Goal: Task Accomplishment & Management: Manage account settings

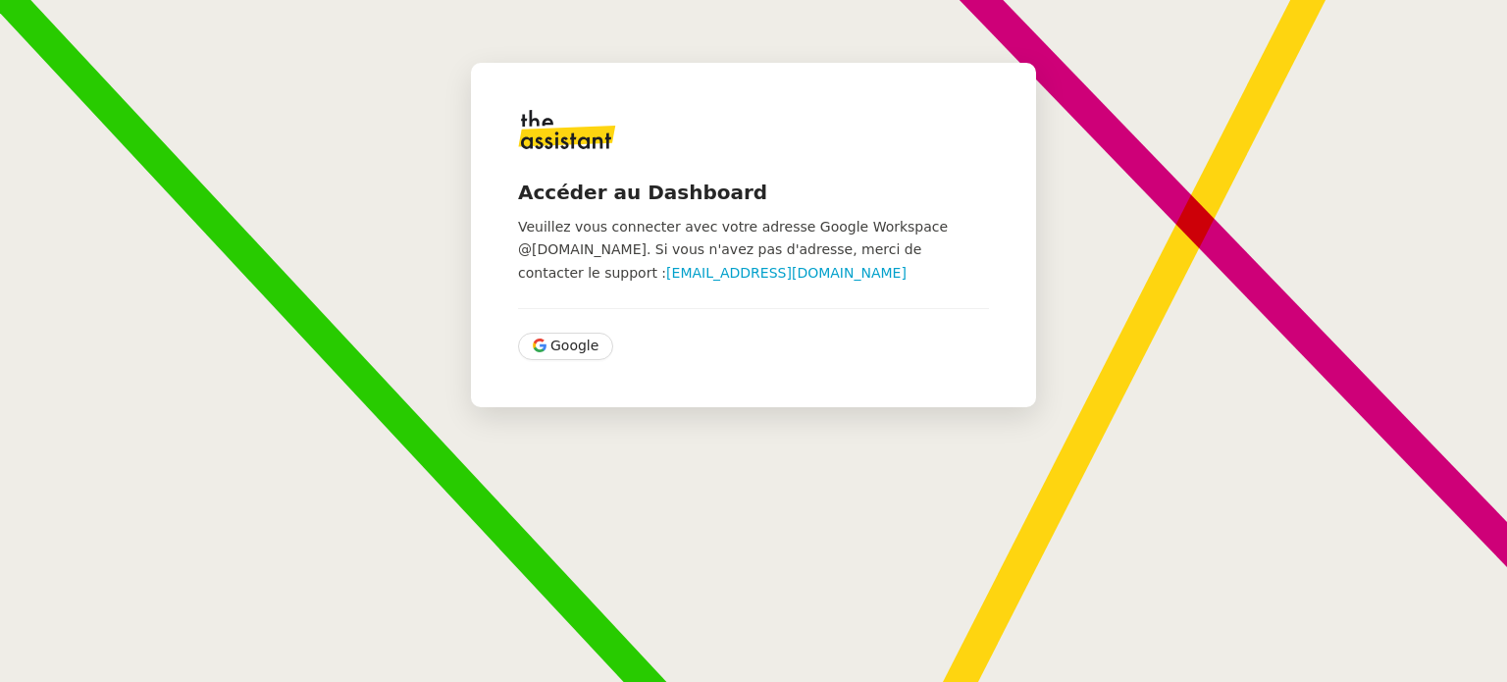
click at [522, 172] on div "Accéder au Dashboard Veuillez vous connecter avec votre adresse Google Workspac…" at bounding box center [753, 235] width 565 height 344
click at [572, 347] on span "Google" at bounding box center [574, 346] width 48 height 23
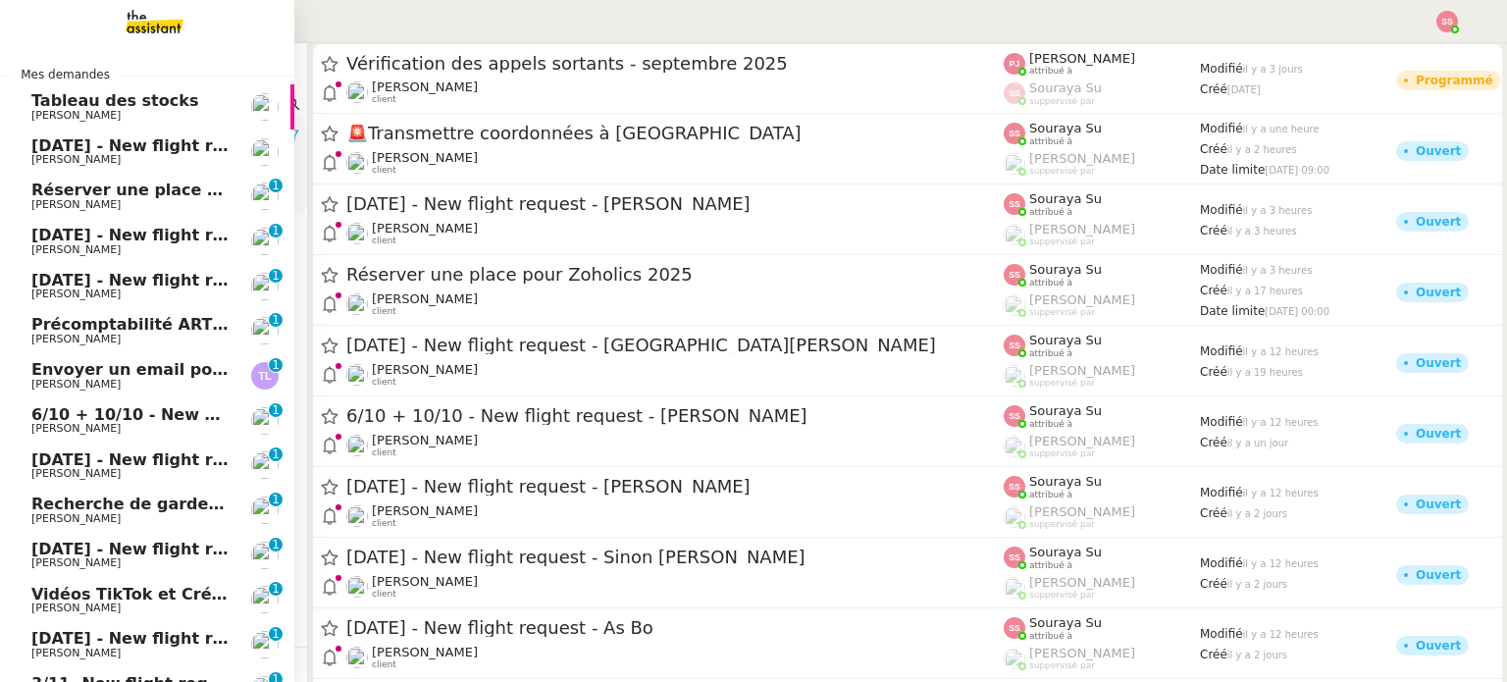
scroll to position [379, 0]
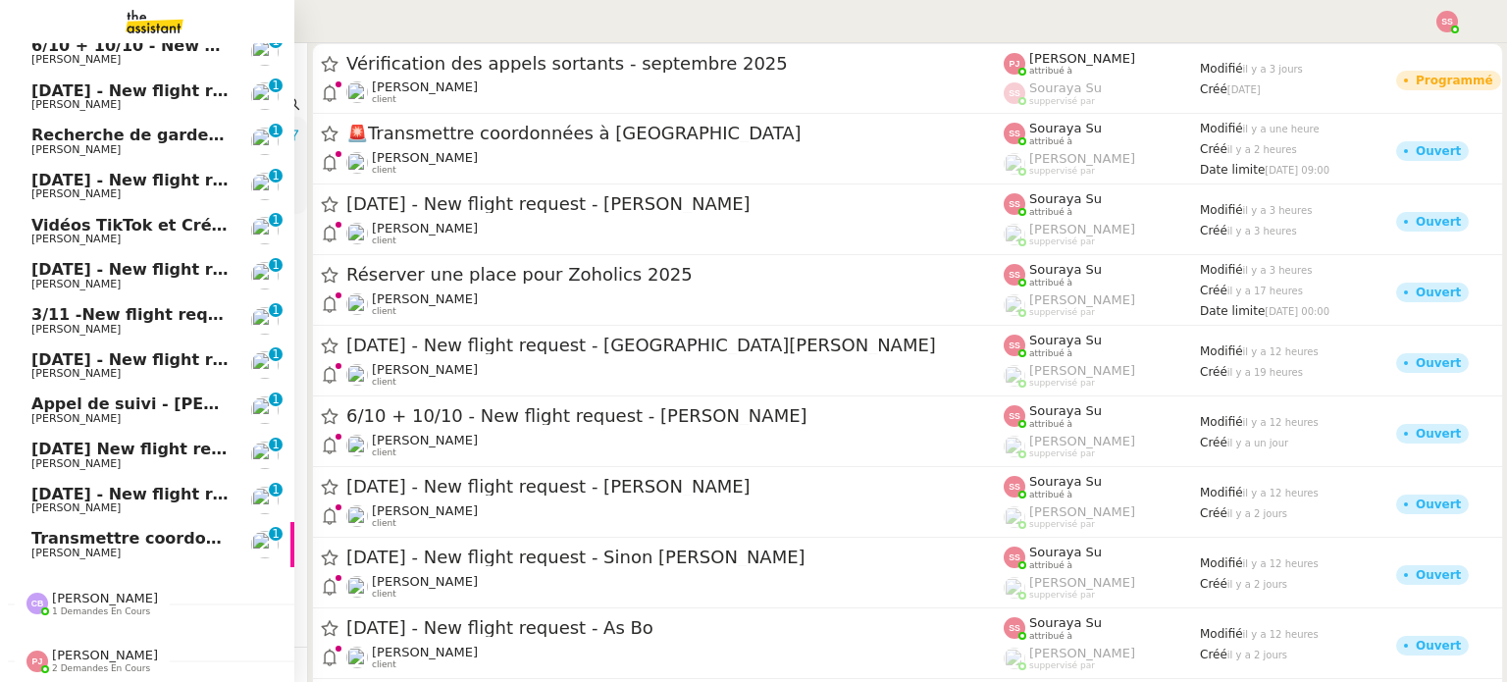
click at [164, 531] on span "Transmettre coordonnées à Ramona" at bounding box center [247, 538] width 433 height 19
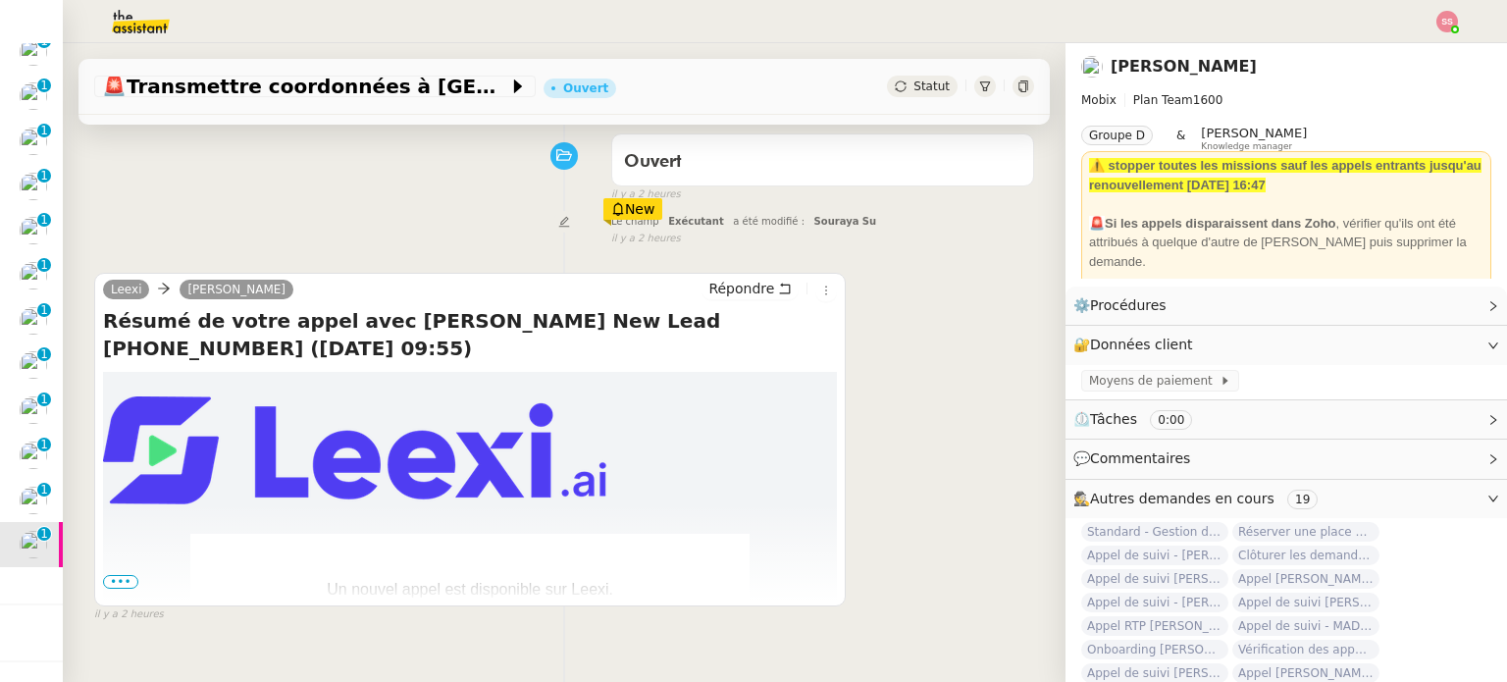
scroll to position [263, 0]
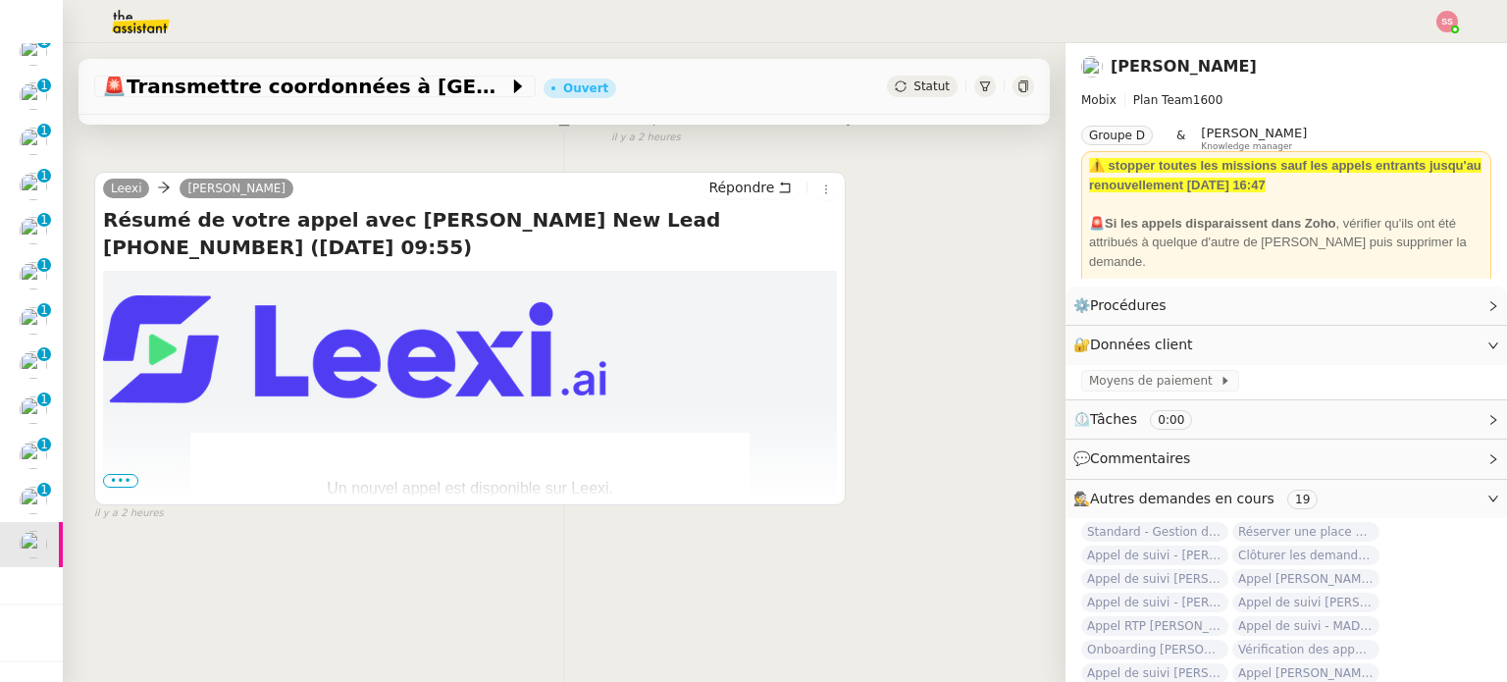
click at [126, 477] on span "•••" at bounding box center [120, 481] width 35 height 14
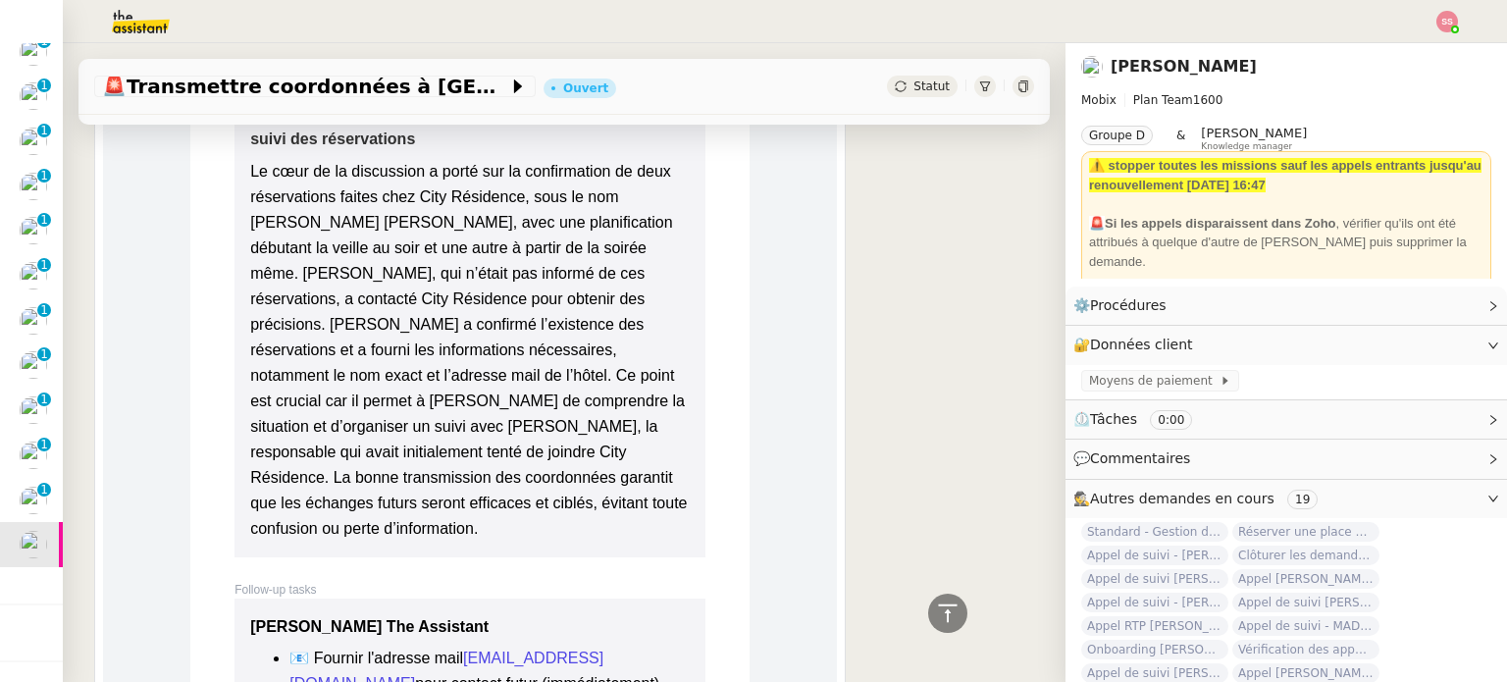
scroll to position [3108, 0]
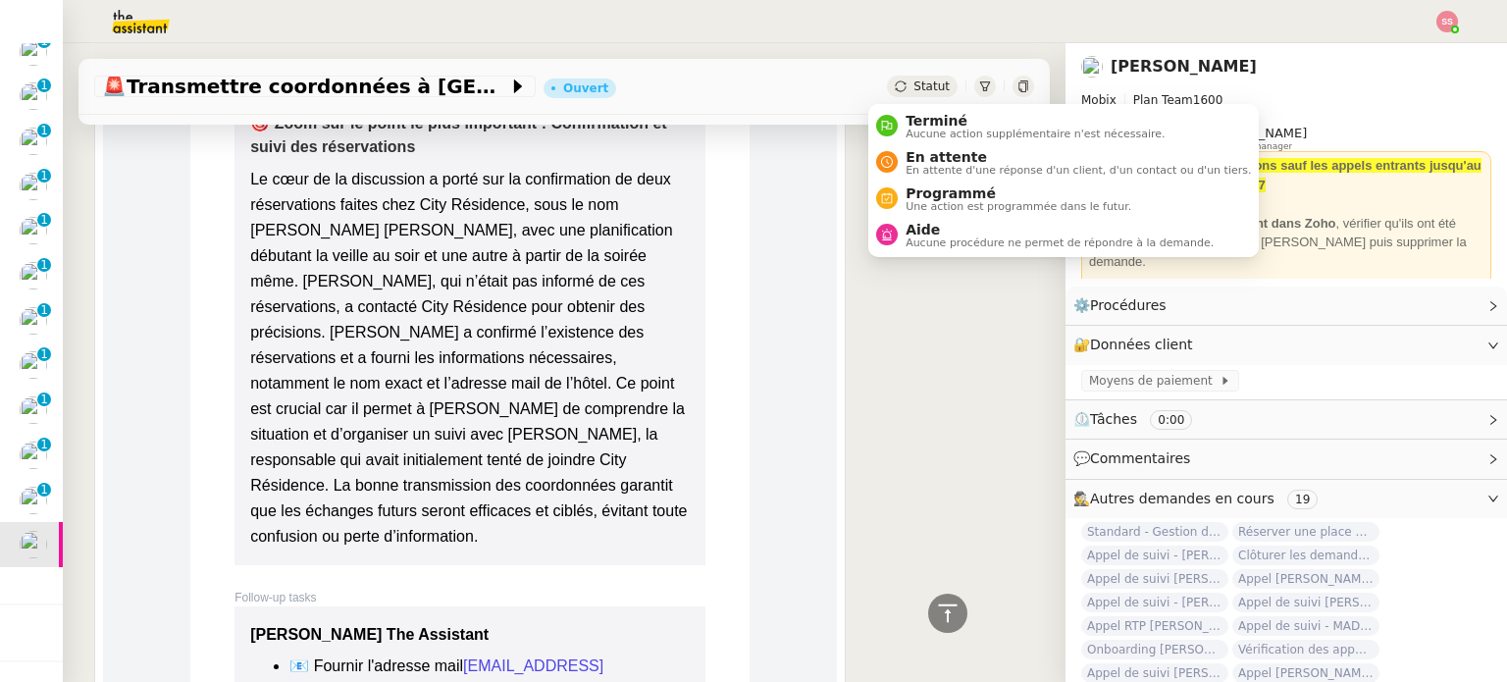
click at [914, 89] on span "Statut" at bounding box center [931, 86] width 36 height 14
click at [922, 129] on span "Aucune action supplémentaire n'est nécessaire." at bounding box center [1034, 134] width 259 height 11
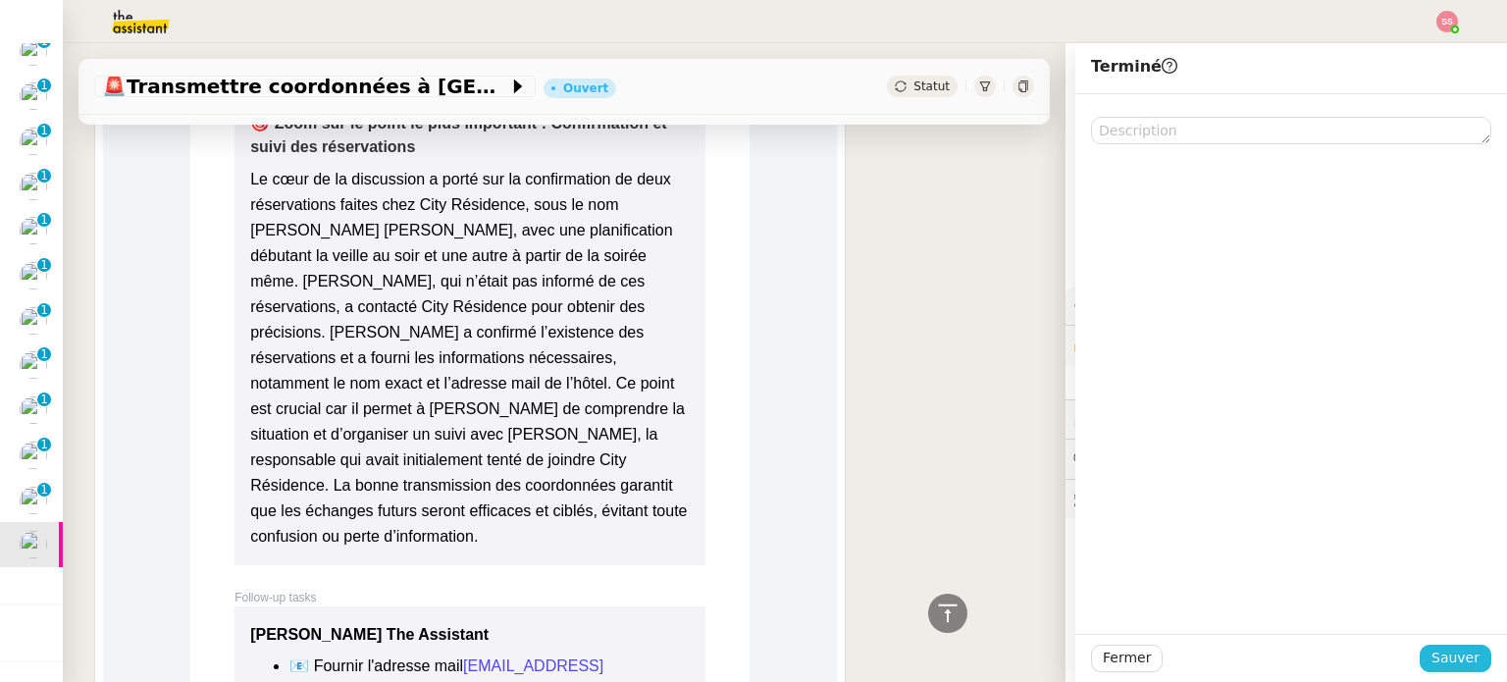
click at [1458, 657] on span "Sauver" at bounding box center [1455, 657] width 48 height 23
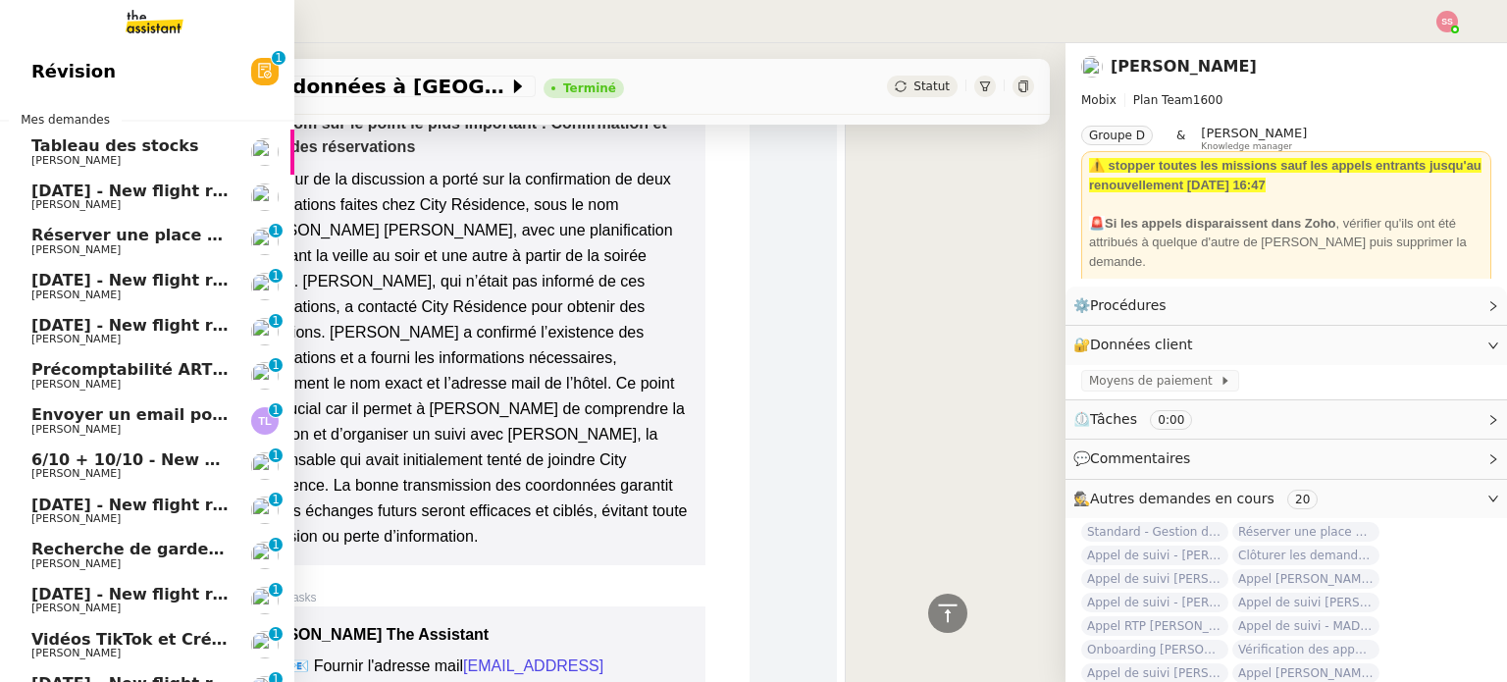
scroll to position [294, 0]
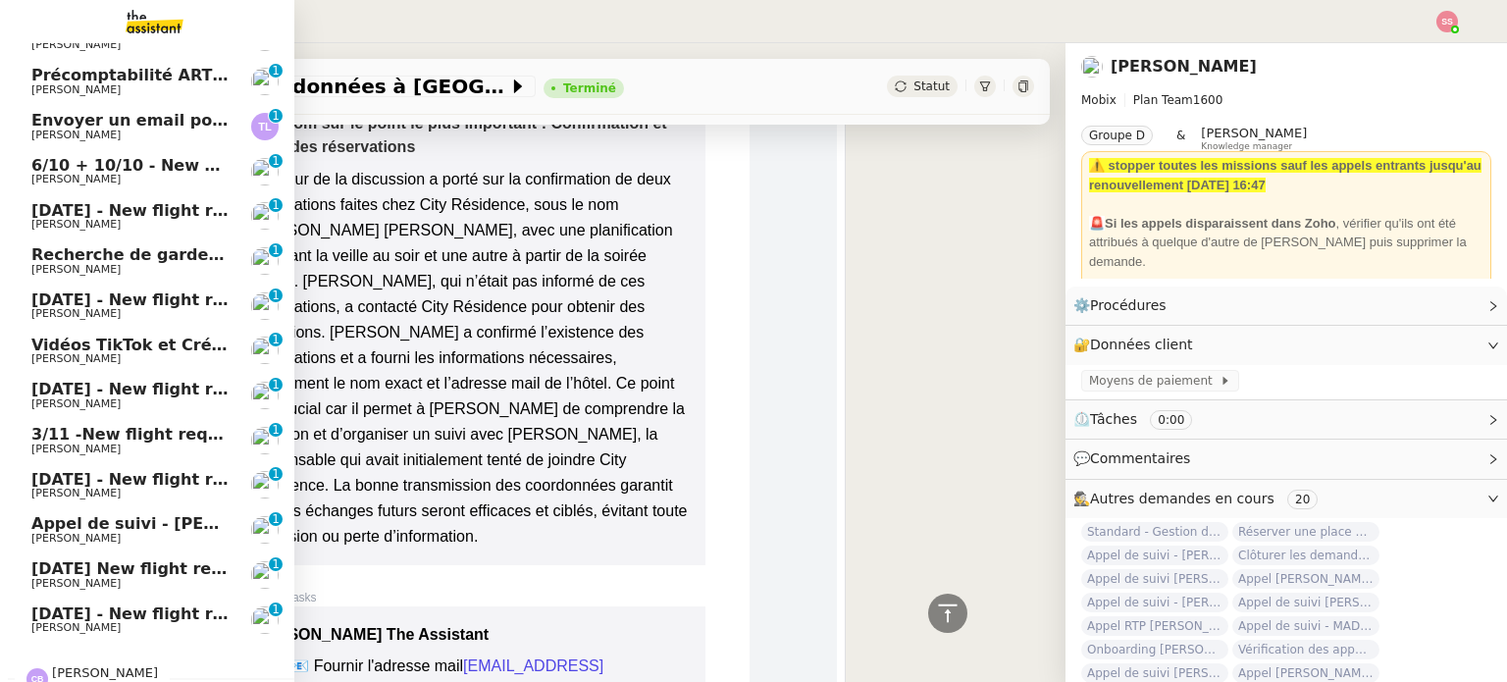
click at [100, 525] on span "Appel de suivi - Morgane Desbordes - TDX" at bounding box center [201, 523] width 341 height 19
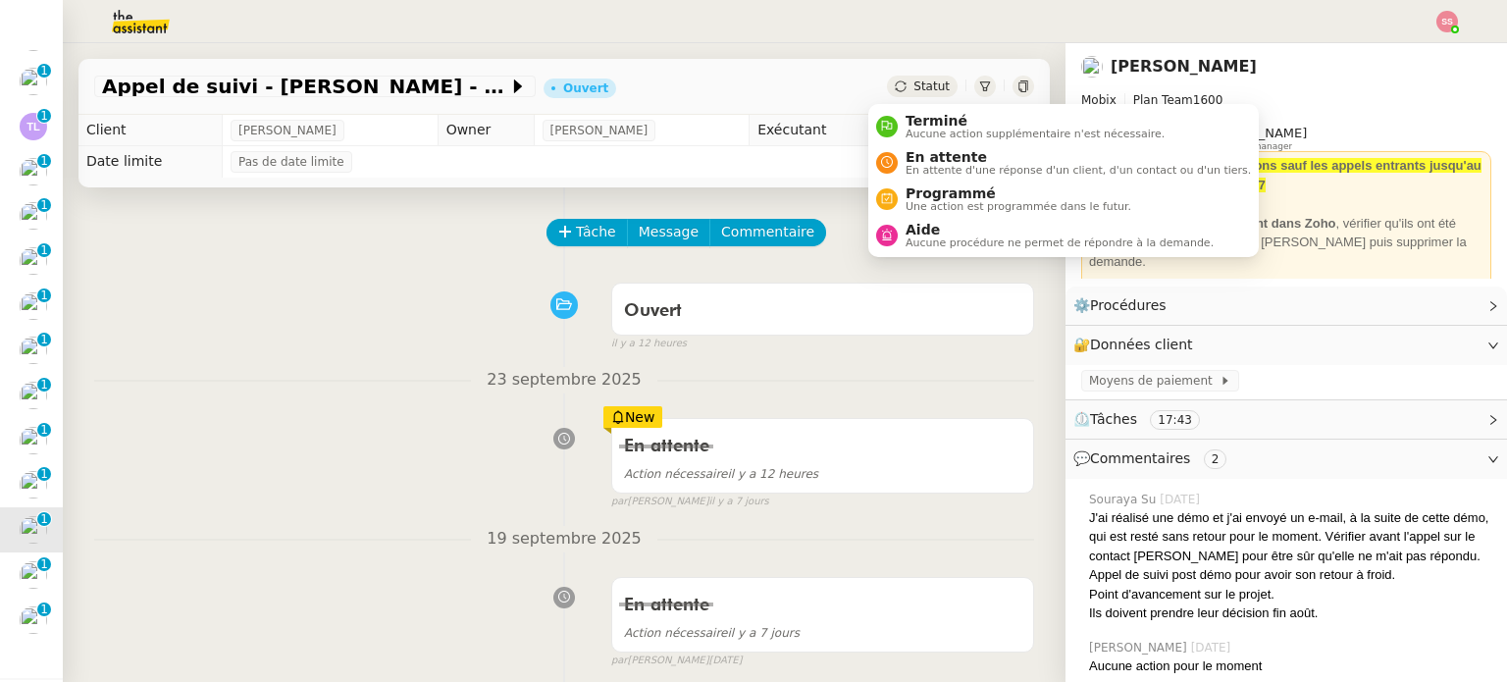
click at [895, 89] on icon at bounding box center [901, 86] width 12 height 12
click at [914, 110] on li "Terminé Aucune action supplémentaire n'est nécessaire." at bounding box center [1063, 126] width 390 height 36
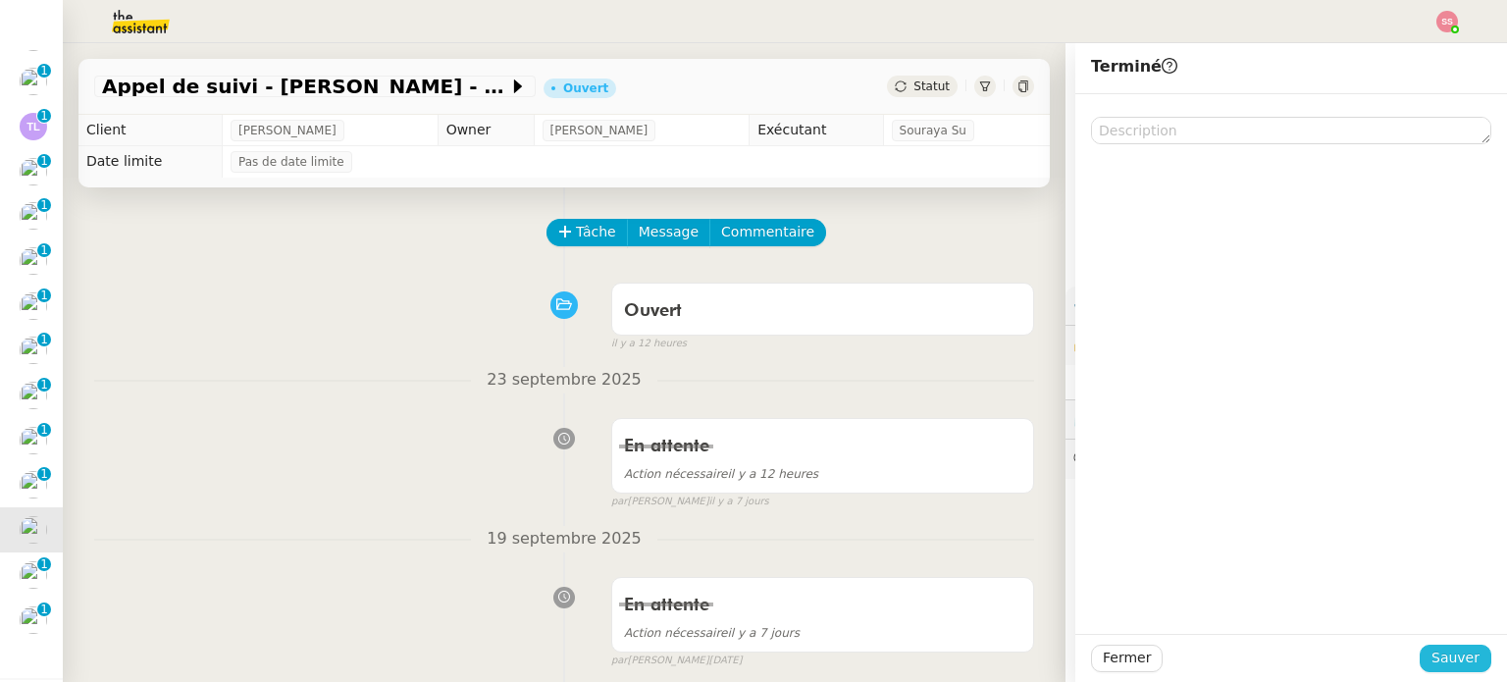
click at [1444, 649] on span "Sauver" at bounding box center [1455, 657] width 48 height 23
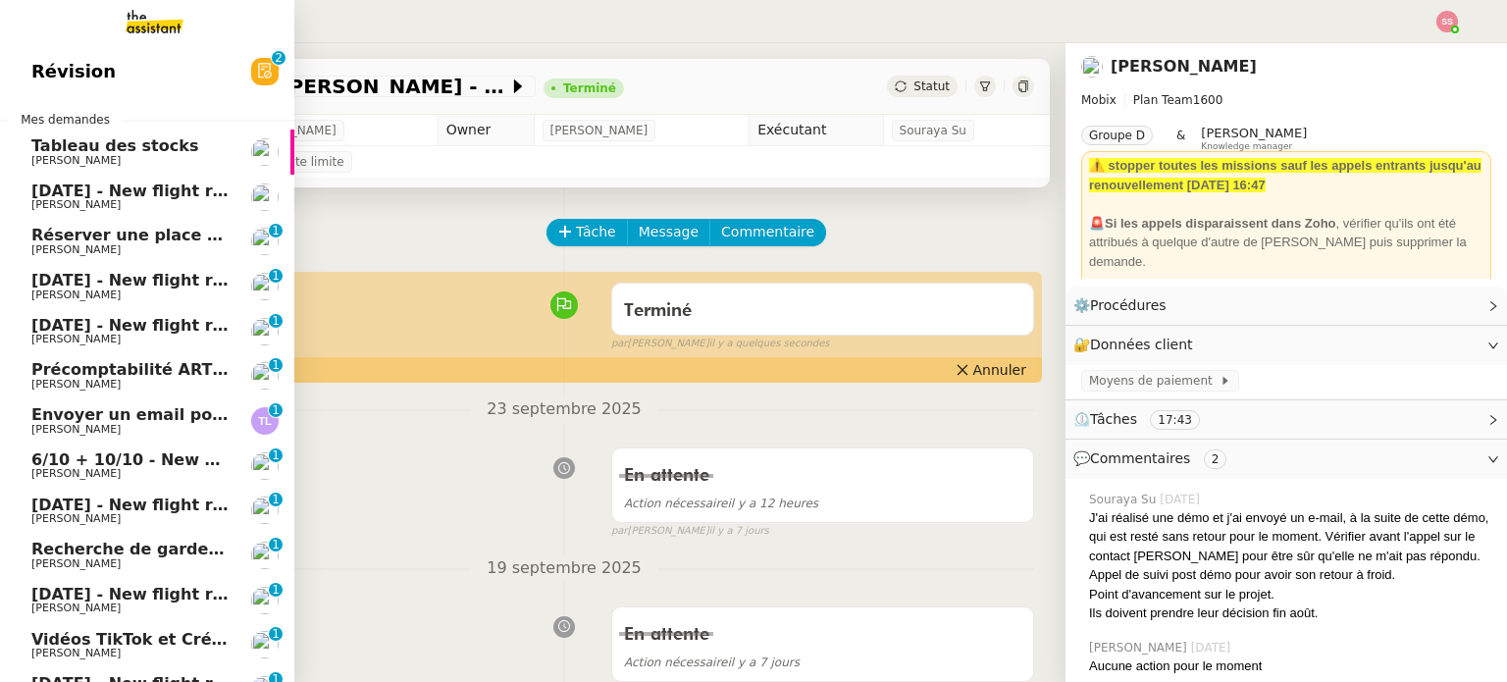
click at [184, 236] on span "Réserver une place pour Zoholics 2025" at bounding box center [203, 235] width 344 height 19
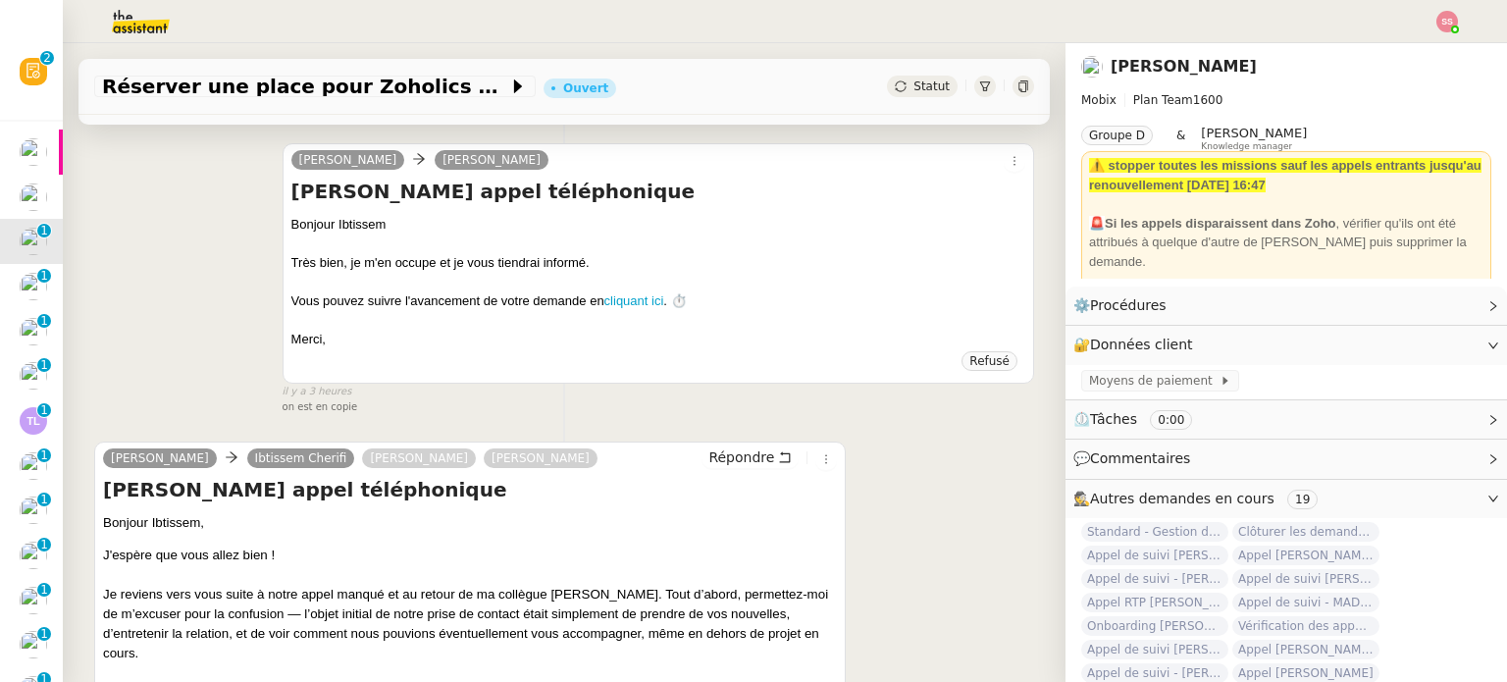
scroll to position [490, 0]
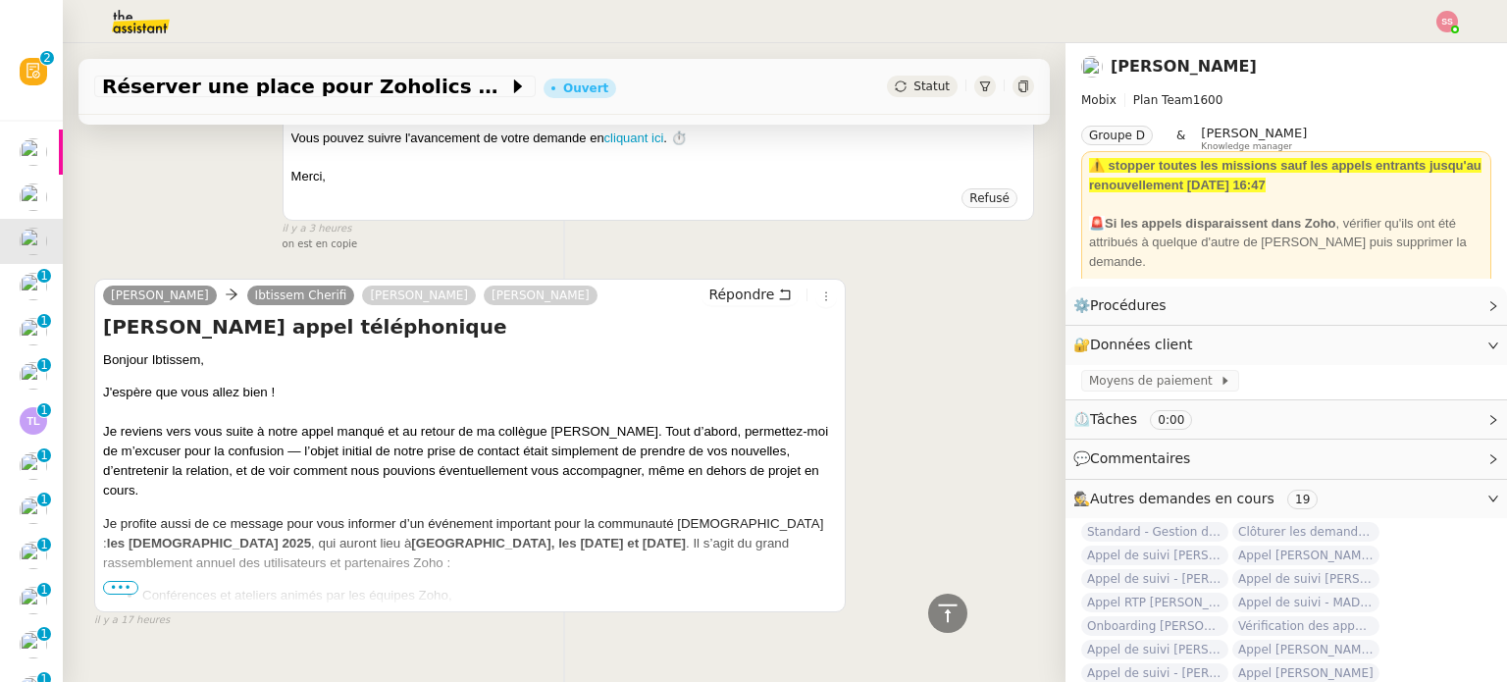
click at [118, 593] on span "•••" at bounding box center [120, 588] width 35 height 14
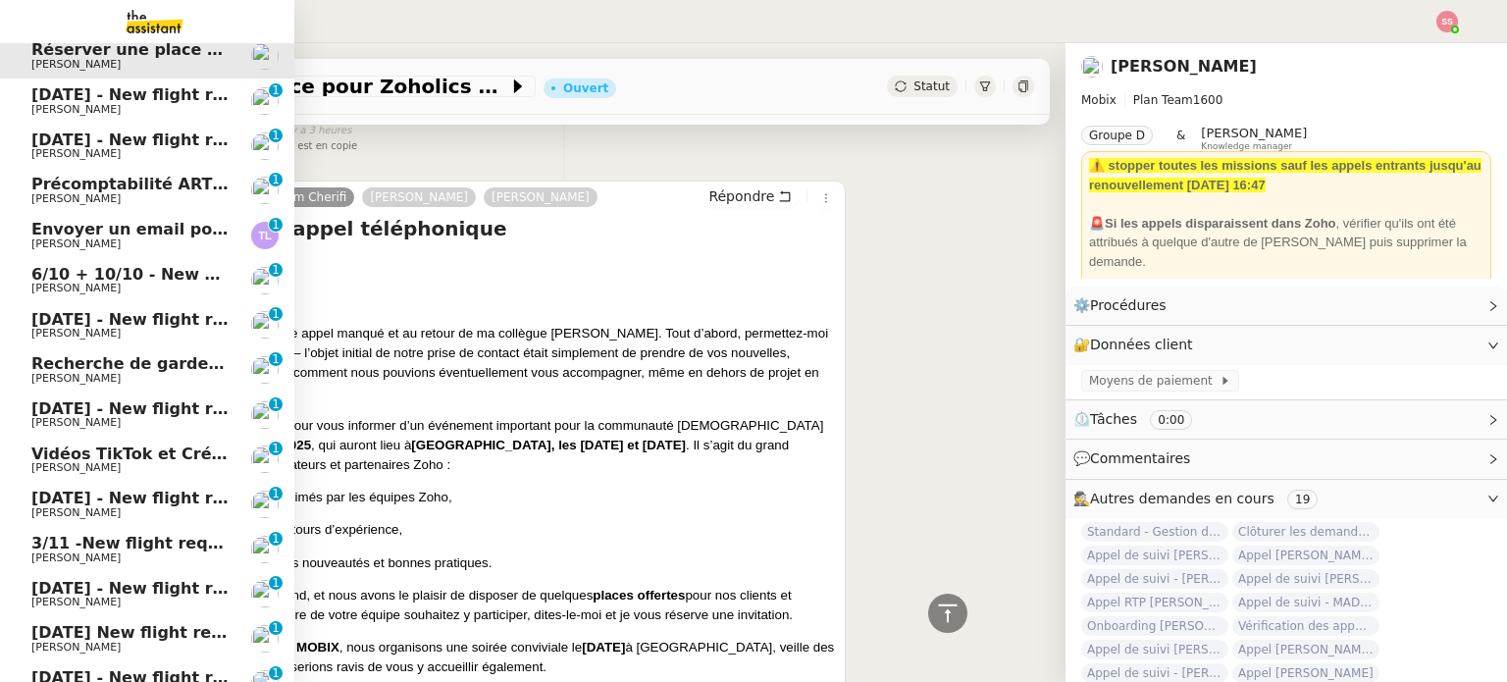
scroll to position [0, 0]
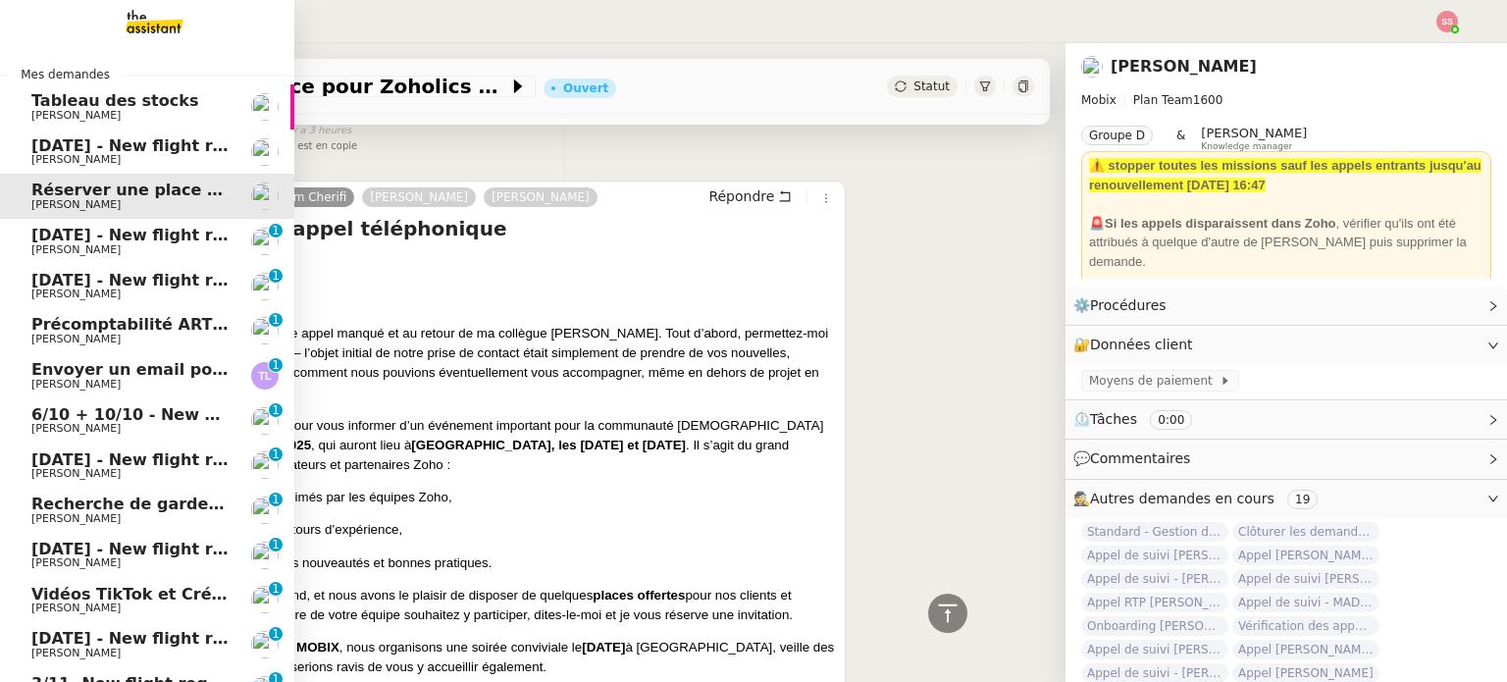
click at [158, 368] on span "Envoyer un email pour demander le numéro RNA" at bounding box center [247, 369] width 433 height 19
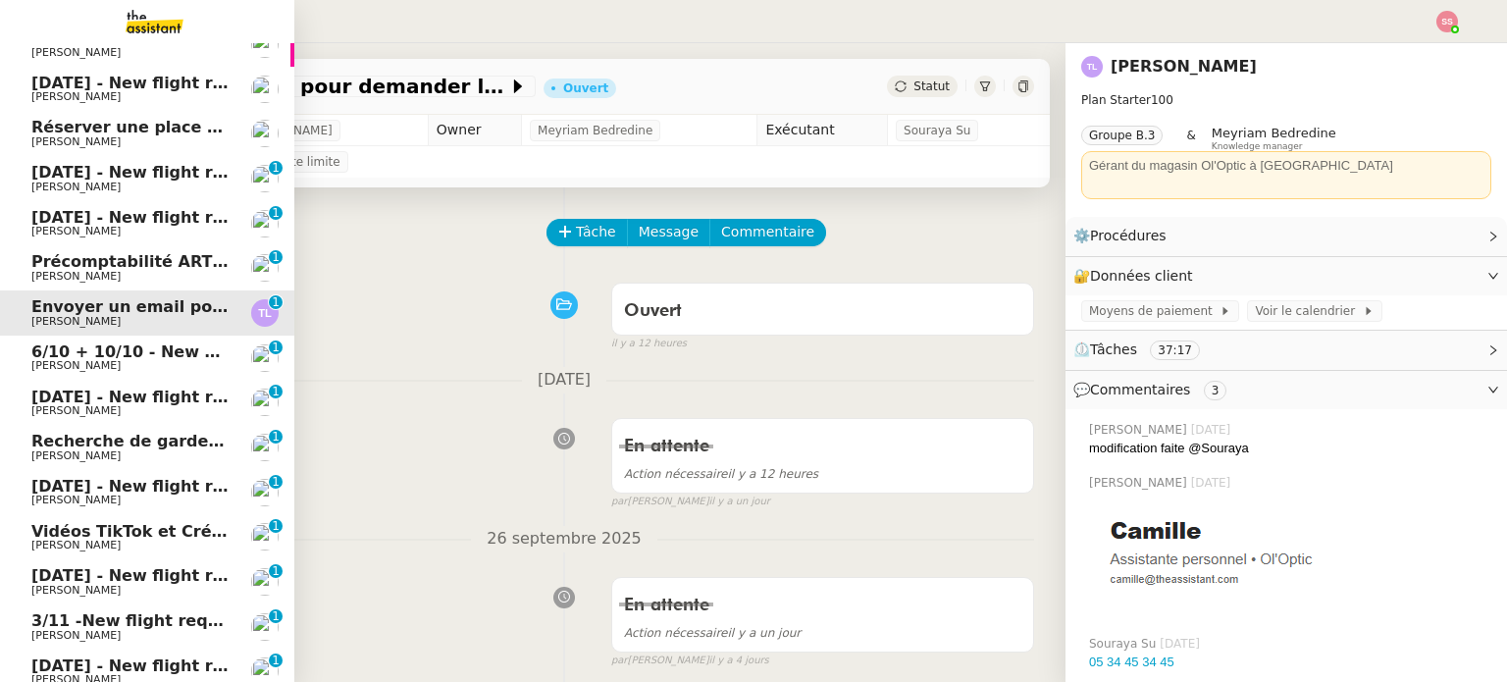
scroll to position [98, 0]
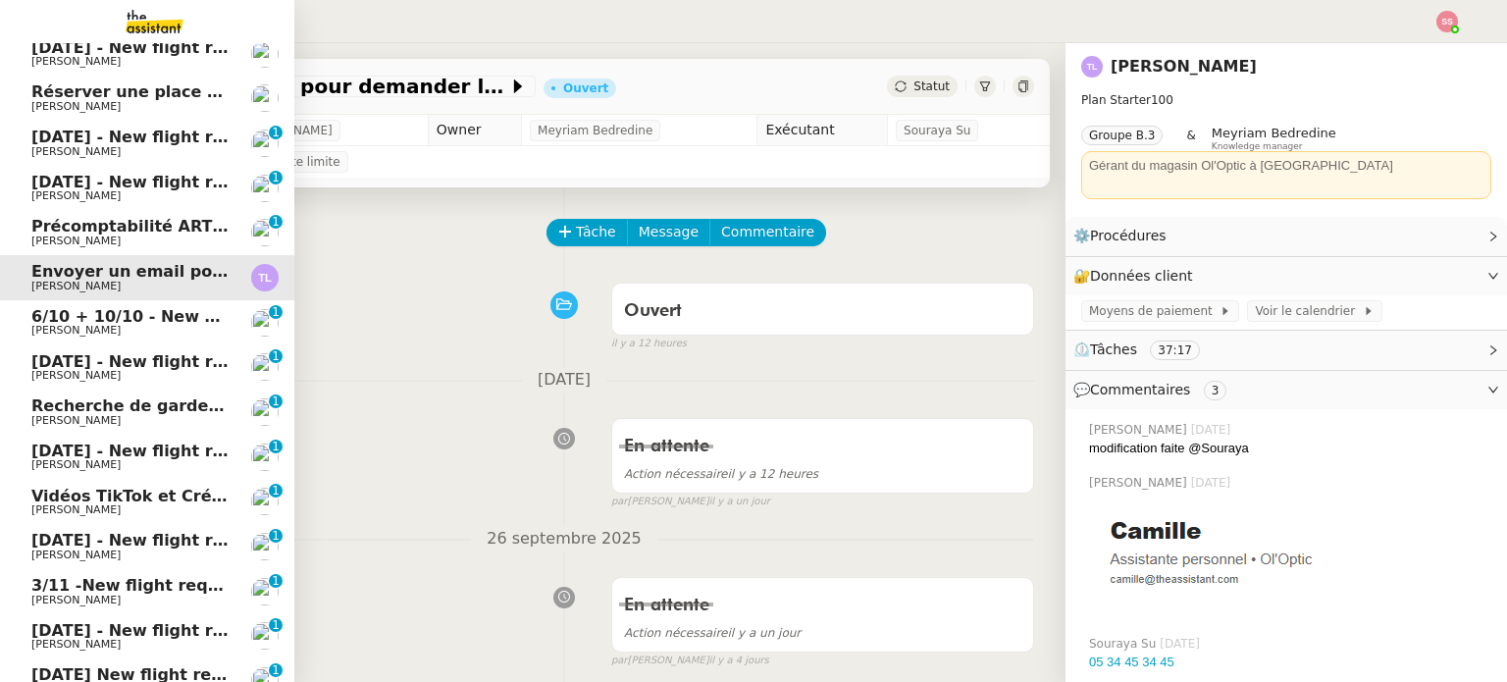
click at [123, 421] on span "Louis Fouché" at bounding box center [130, 421] width 198 height 12
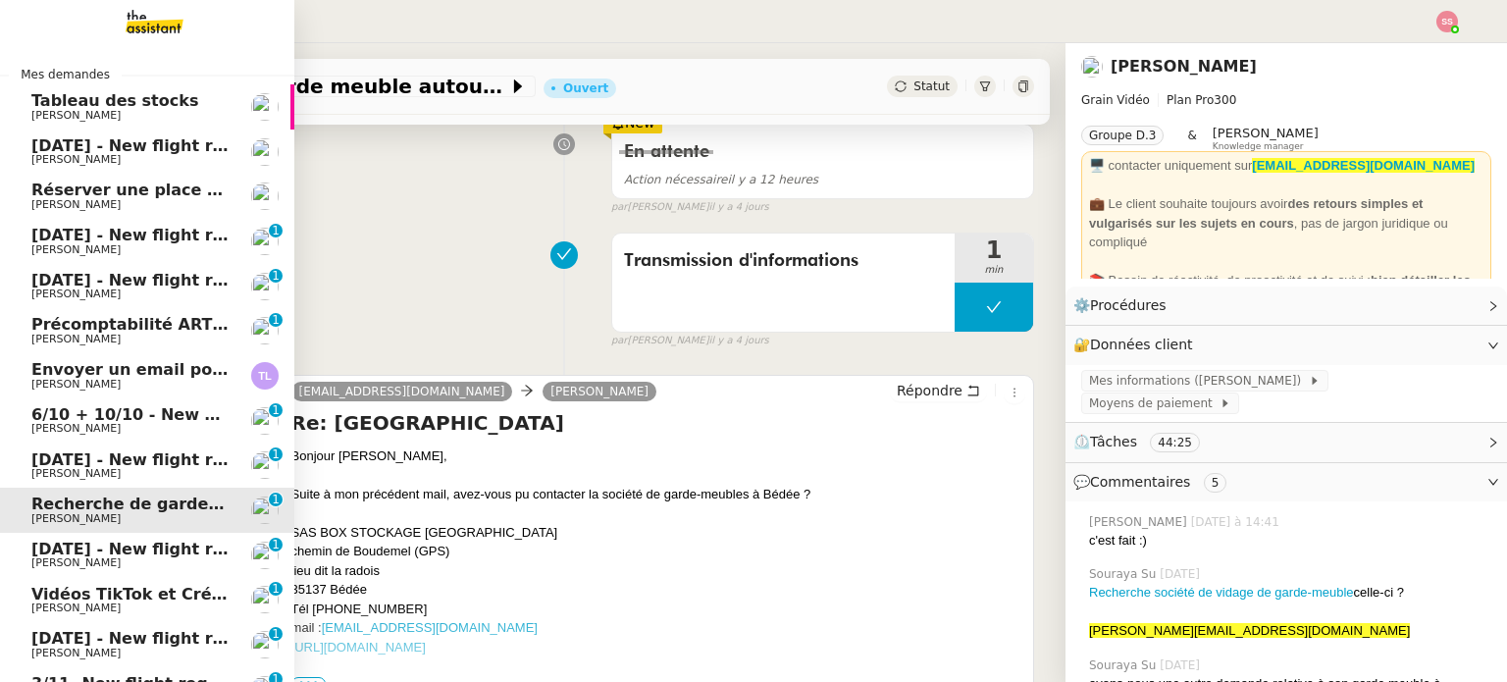
click at [163, 360] on link "Envoyer un email pour demander le numéro RNA Thierry Lavat" at bounding box center [147, 375] width 294 height 45
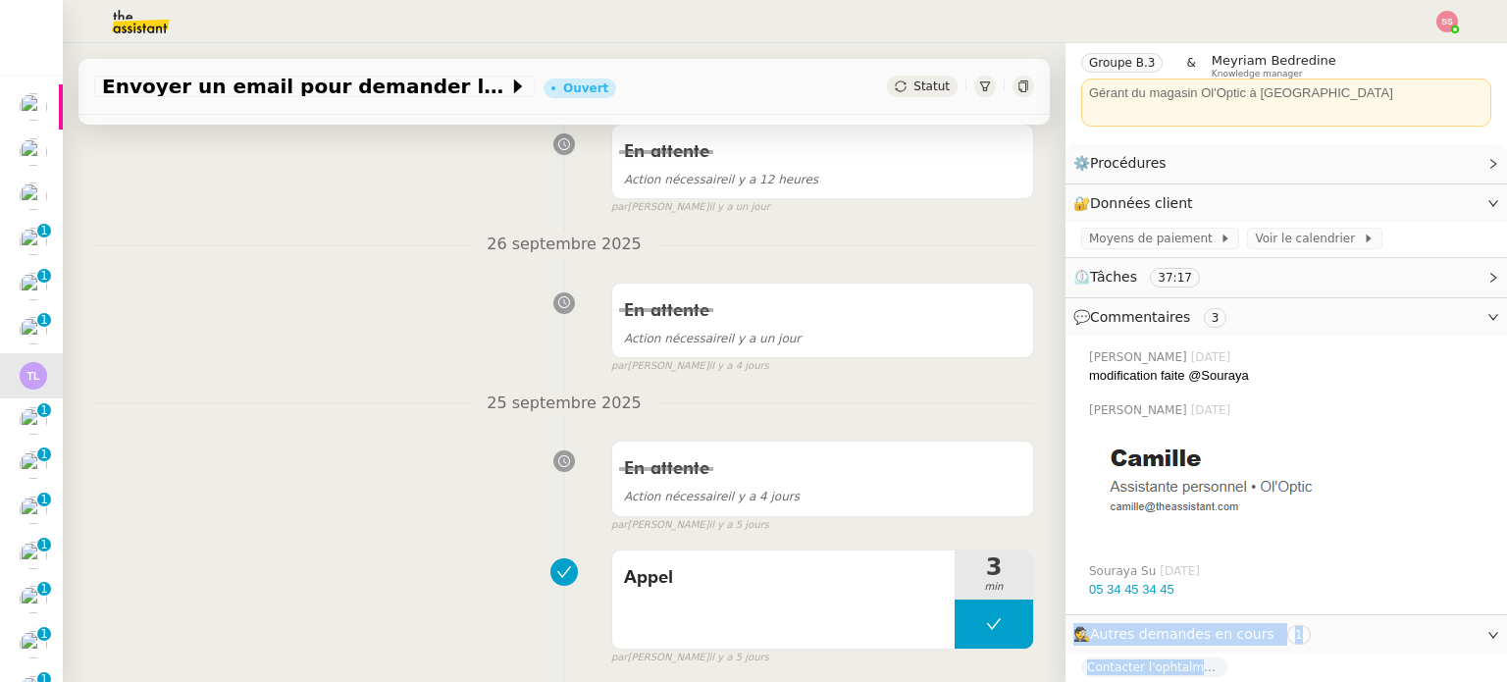
scroll to position [129, 0]
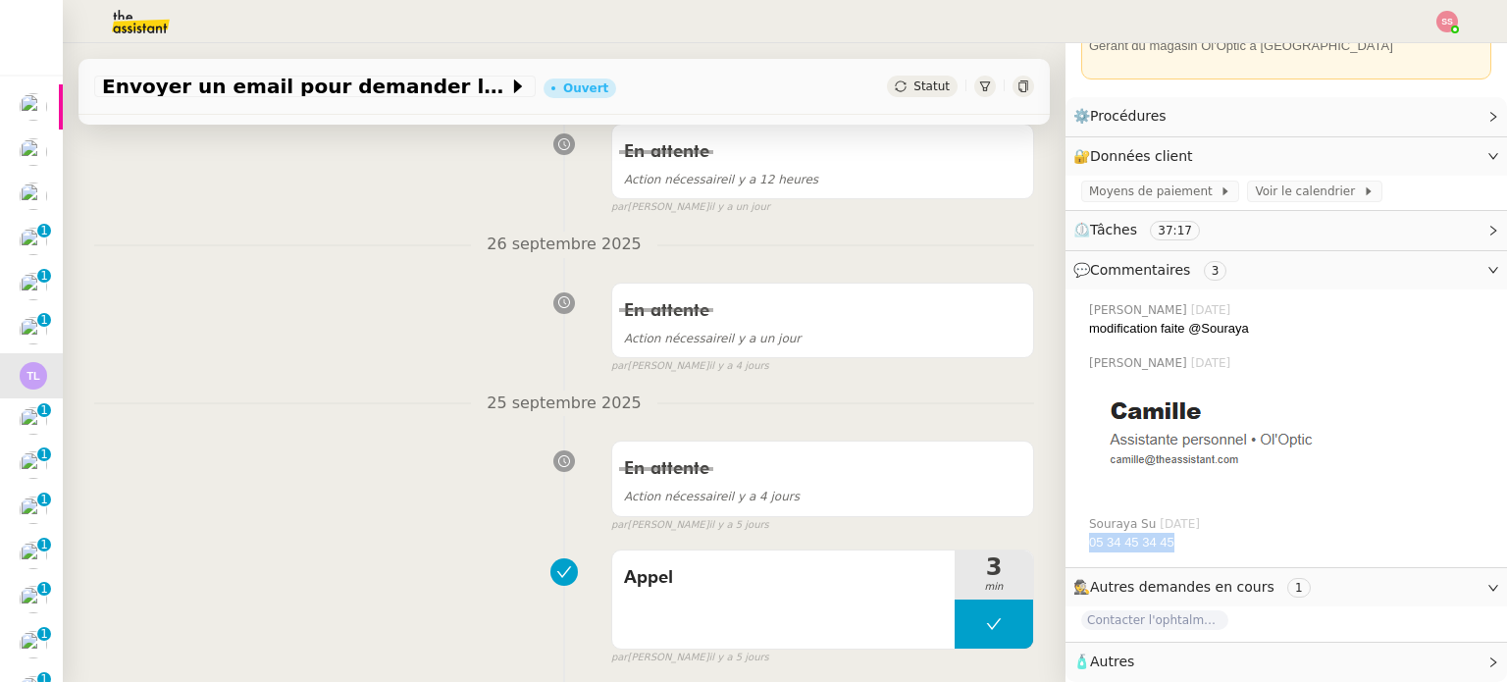
drag, startPoint x: 1165, startPoint y: 654, endPoint x: 1072, endPoint y: 528, distance: 157.2
click at [1081, 528] on div "Souraya Su 11/09/2025 05 34 45 34 45" at bounding box center [1286, 533] width 410 height 53
copy link "05 34 45 34 45"
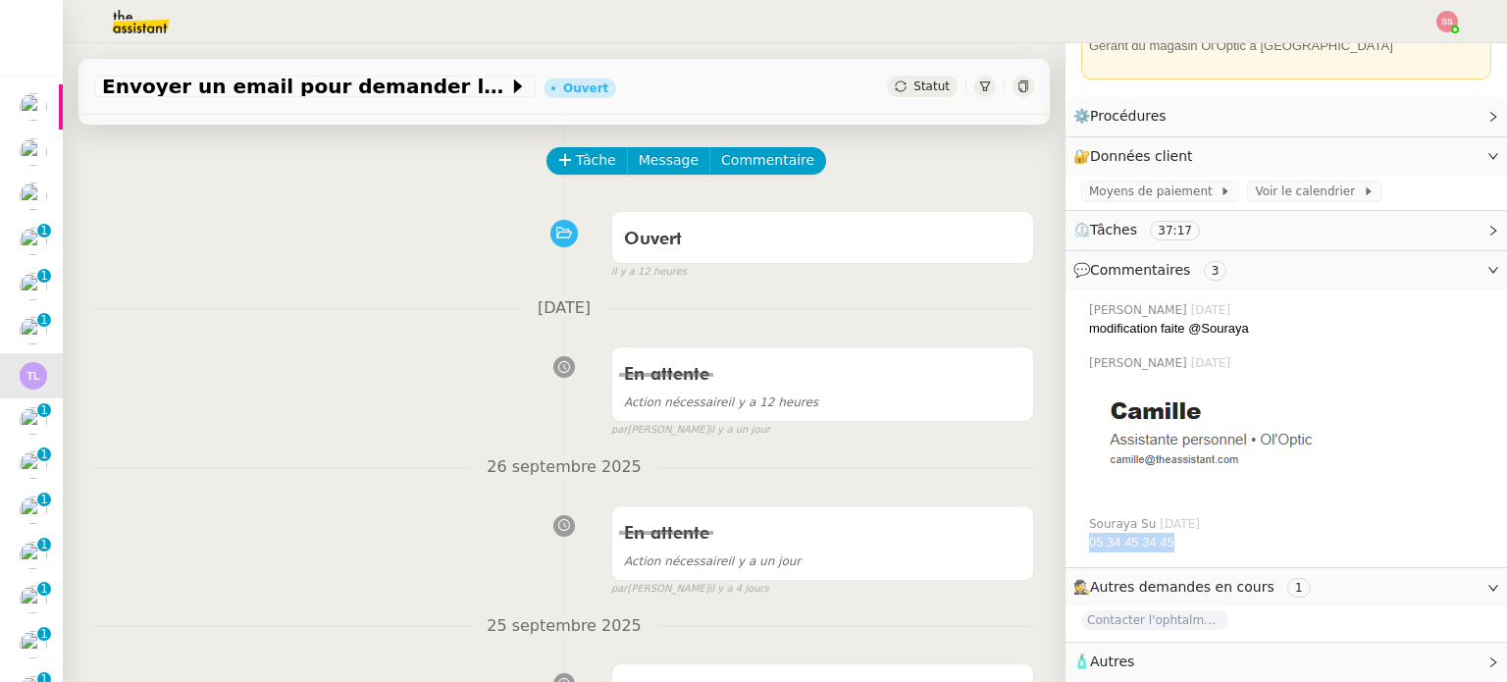
scroll to position [0, 0]
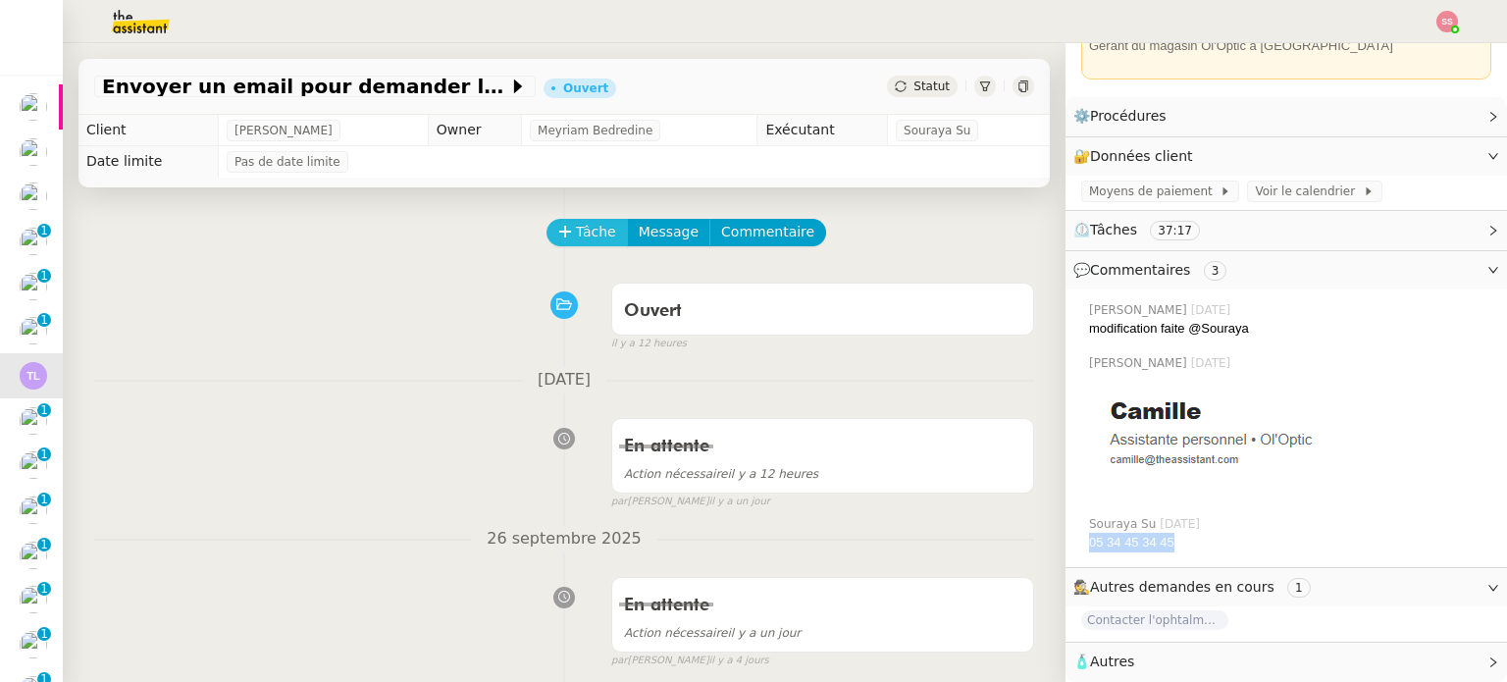
click at [576, 228] on span "Tâche" at bounding box center [596, 232] width 40 height 23
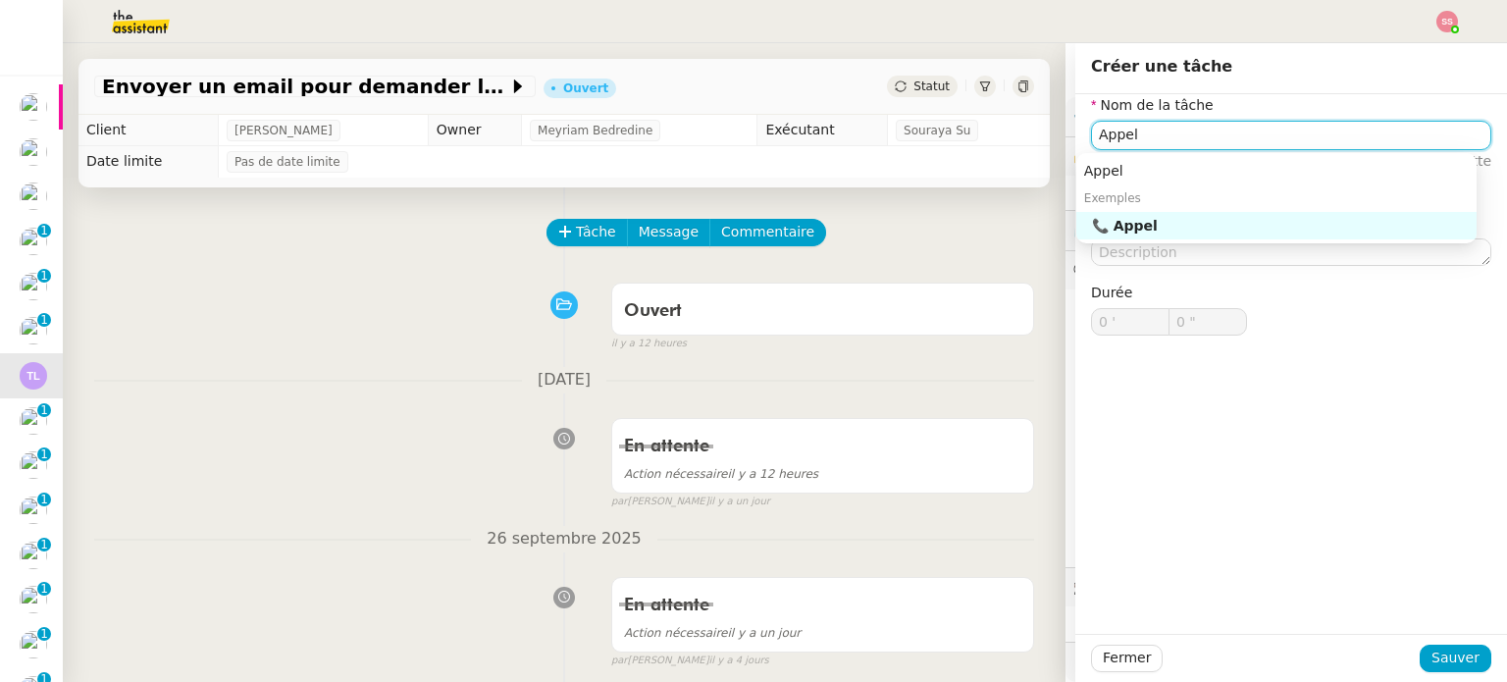
click at [1187, 231] on div "📞 Appel" at bounding box center [1280, 226] width 377 height 18
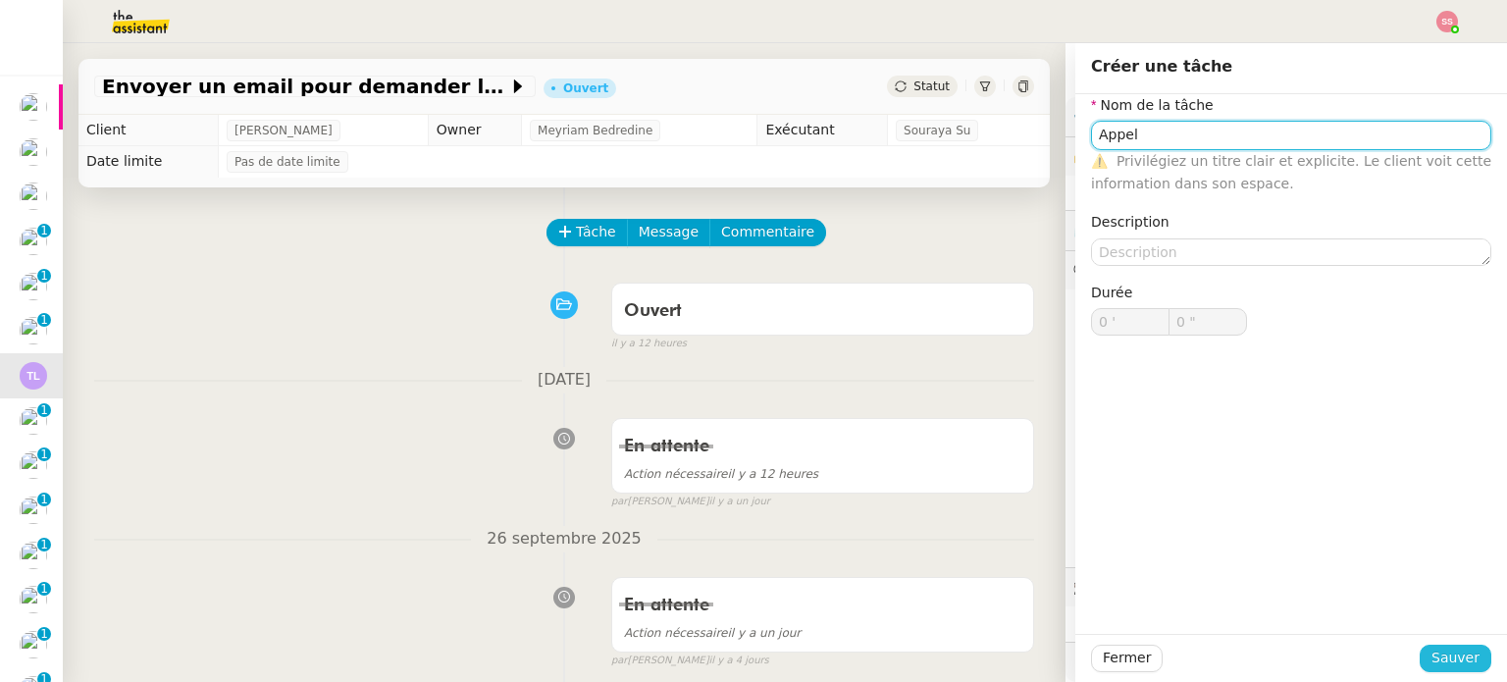
type input "Appel"
click at [1433, 665] on span "Sauver" at bounding box center [1455, 657] width 48 height 23
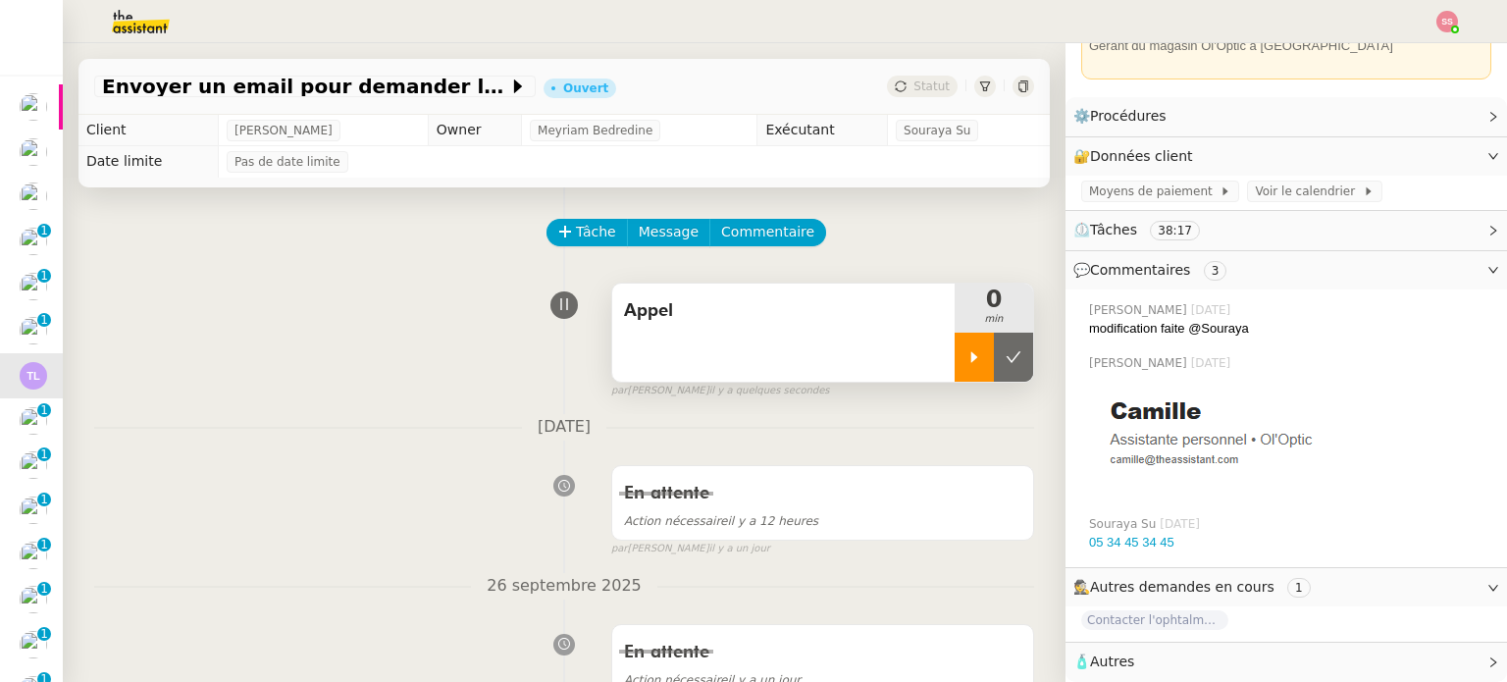
click at [966, 351] on icon at bounding box center [974, 357] width 16 height 16
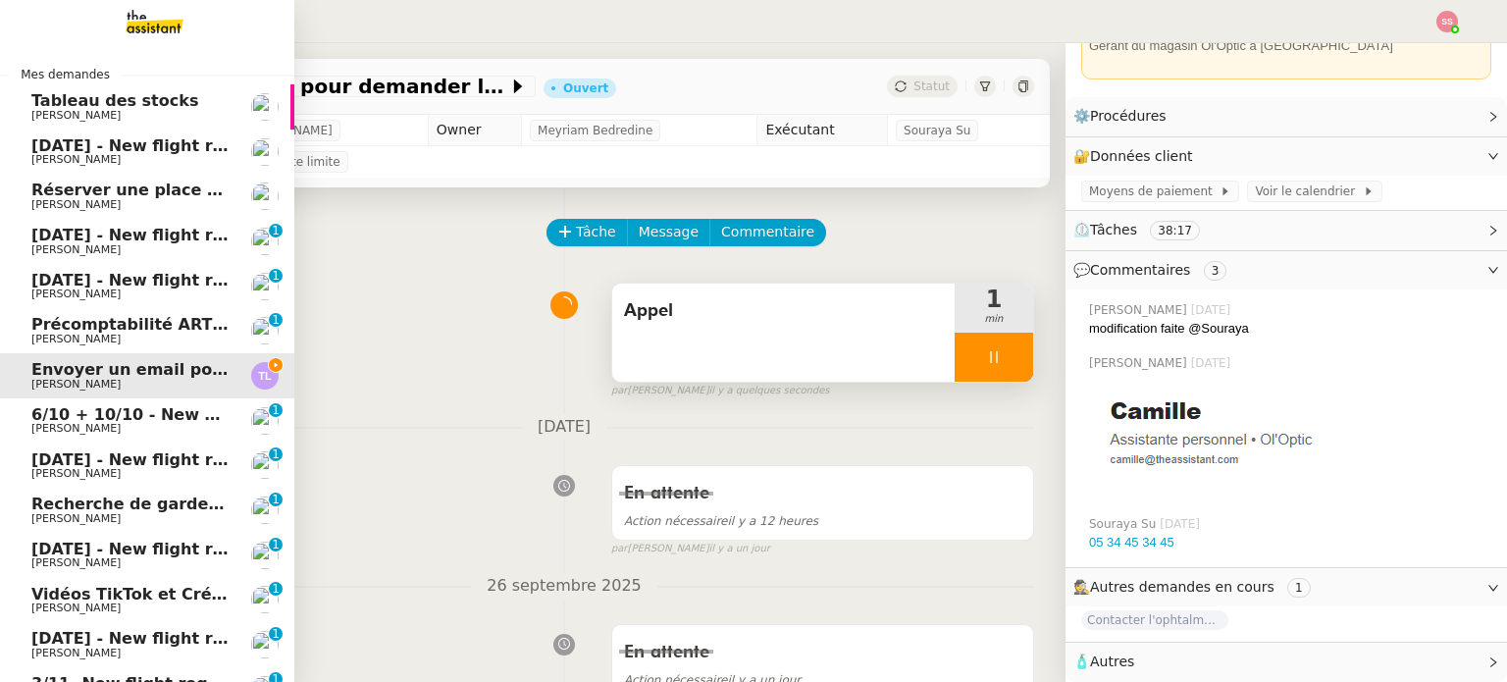
click at [224, 233] on link "29th June 2026 - New flight request - Alex Olsen Louis Frei 0 1 2 3 4 5 6 7 8 9" at bounding box center [147, 241] width 294 height 45
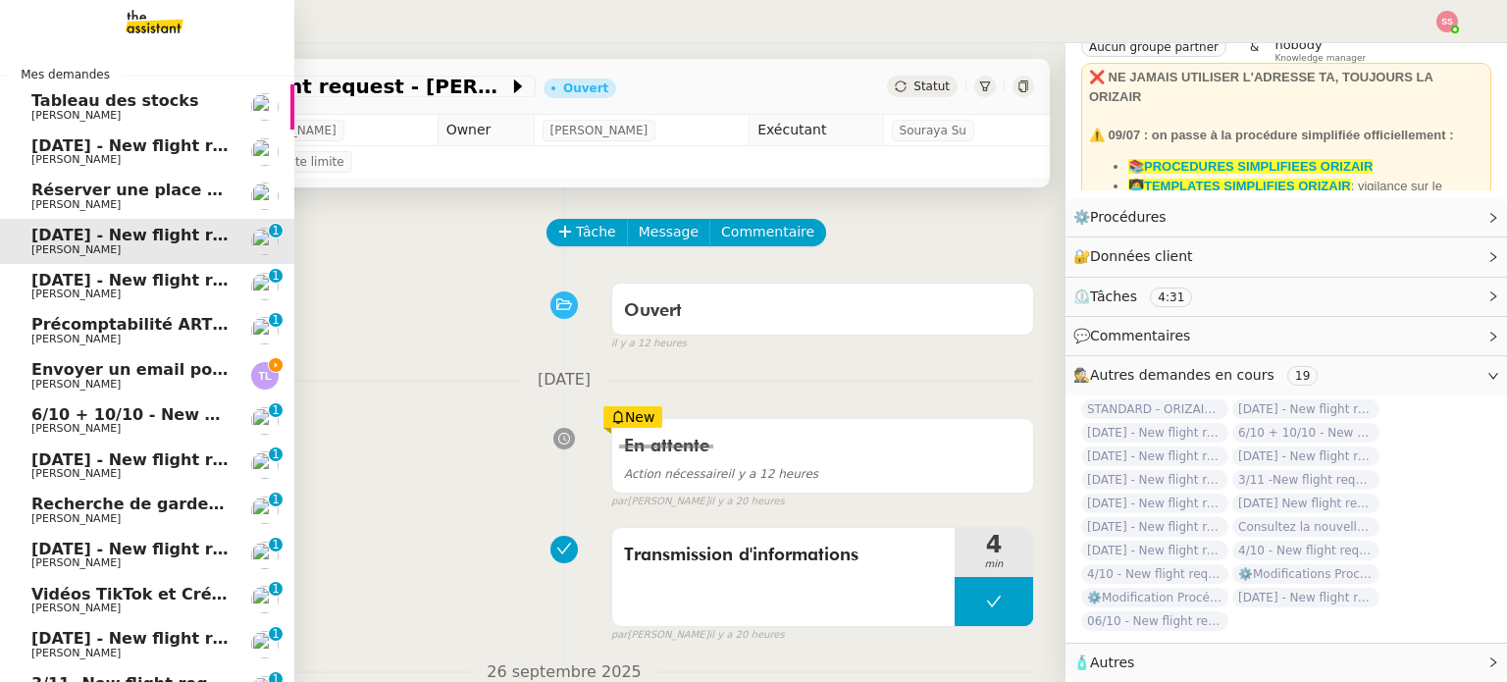
scroll to position [97, 0]
click at [182, 191] on span "Réserver une place pour Zoholics 2025" at bounding box center [203, 189] width 344 height 19
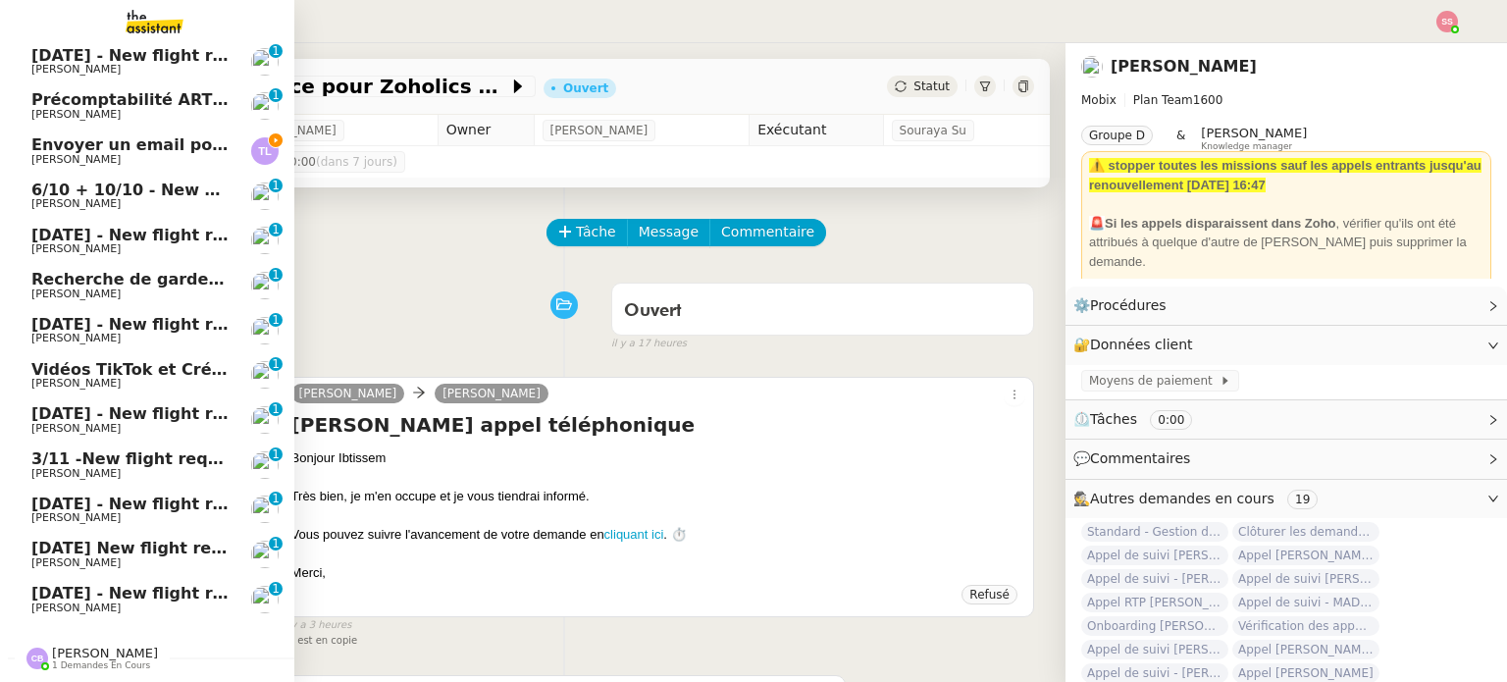
scroll to position [289, 0]
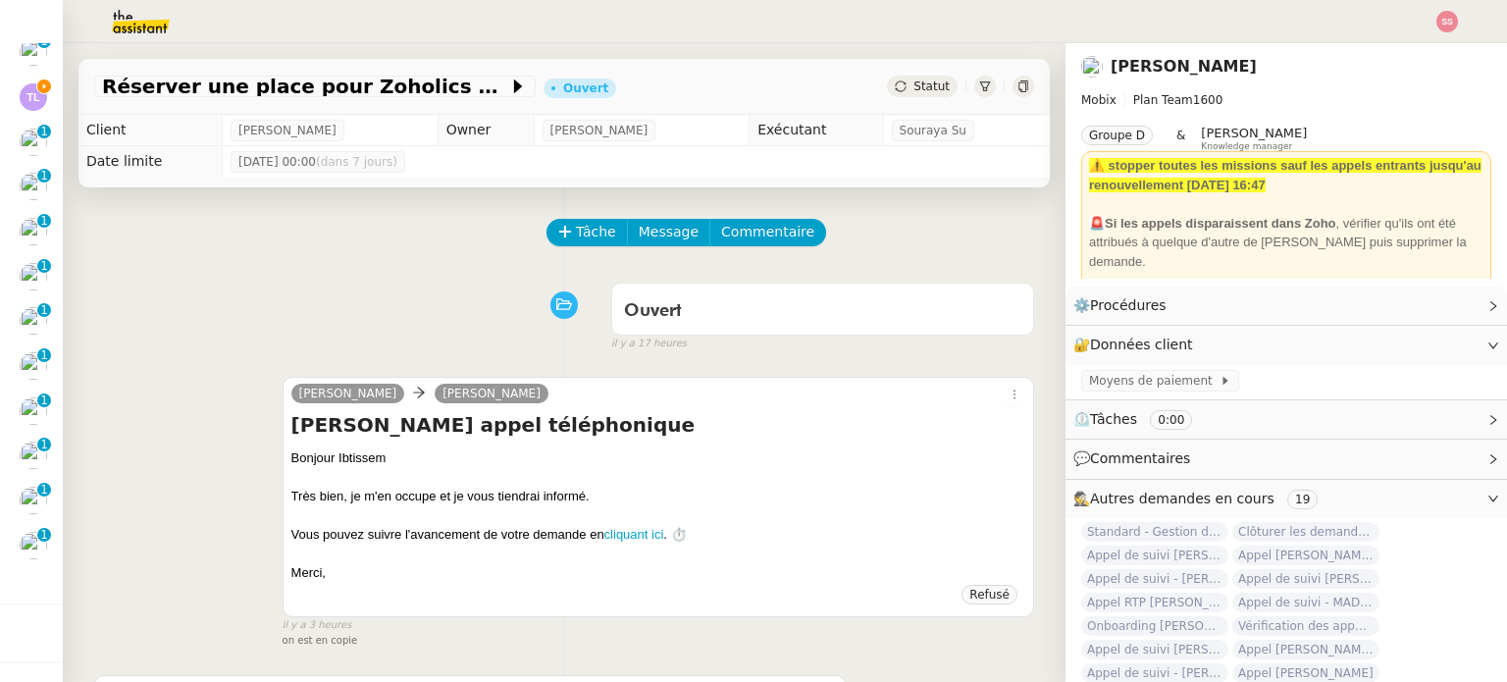
click at [117, 234] on div "Tâche Message Commentaire" at bounding box center [564, 242] width 940 height 47
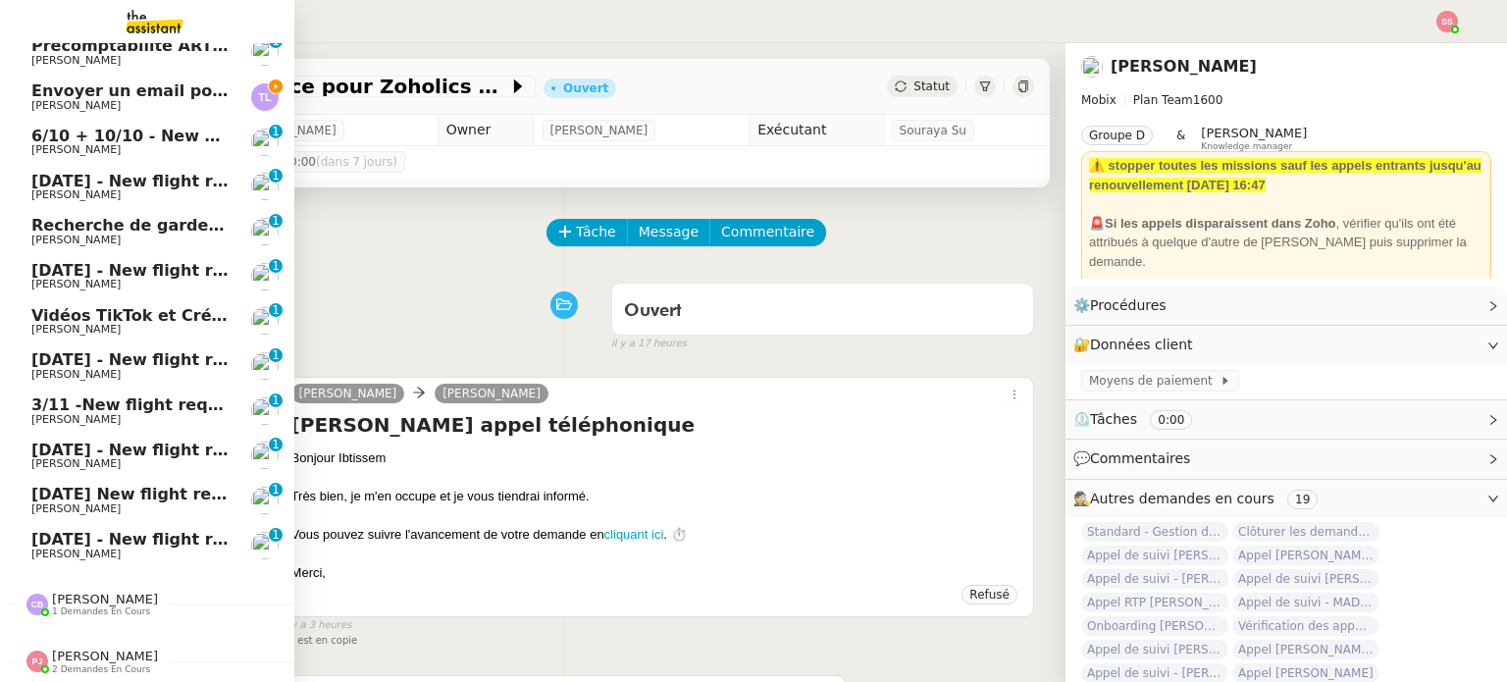
click at [98, 81] on span "Envoyer un email pour demander le numéro RNA" at bounding box center [247, 90] width 433 height 19
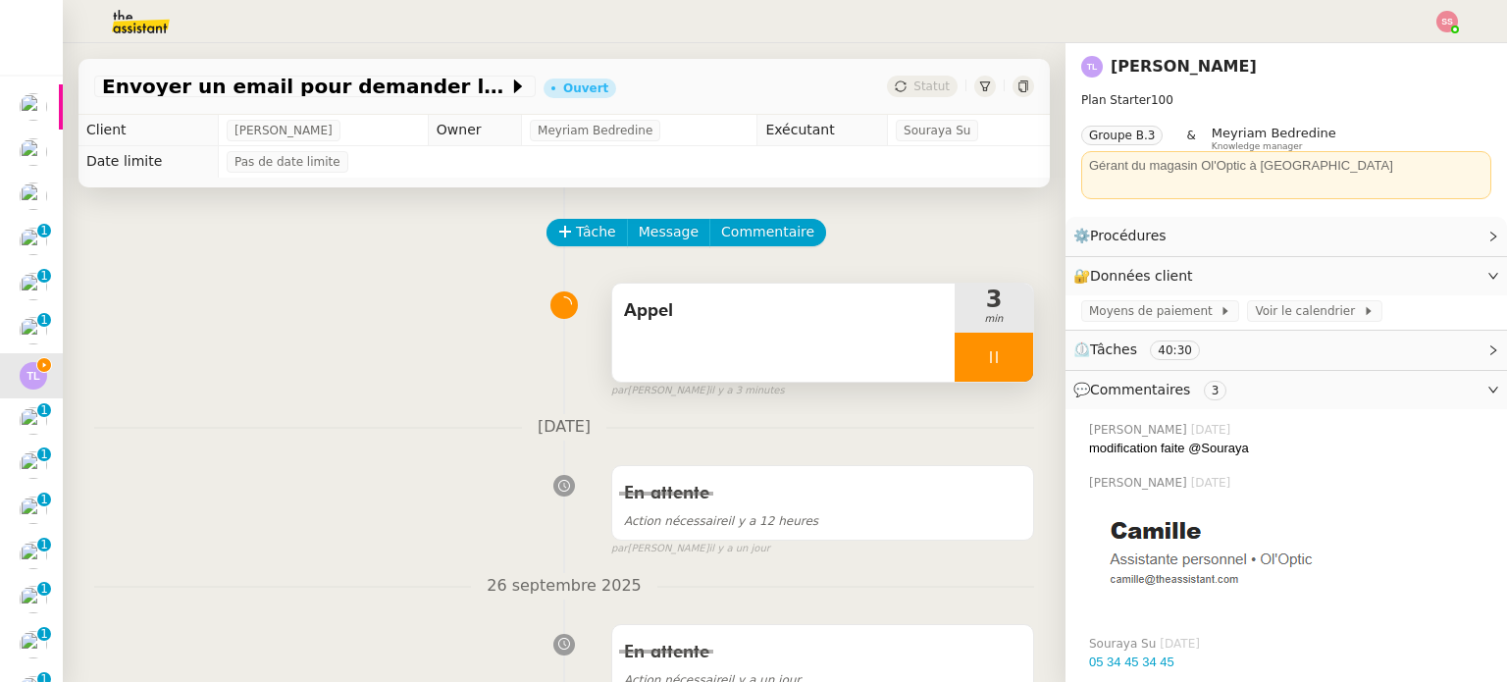
click at [1003, 350] on div at bounding box center [993, 357] width 78 height 49
click at [1033, 350] on button at bounding box center [1033, 357] width 0 height 49
